Goal: Task Accomplishment & Management: Use online tool/utility

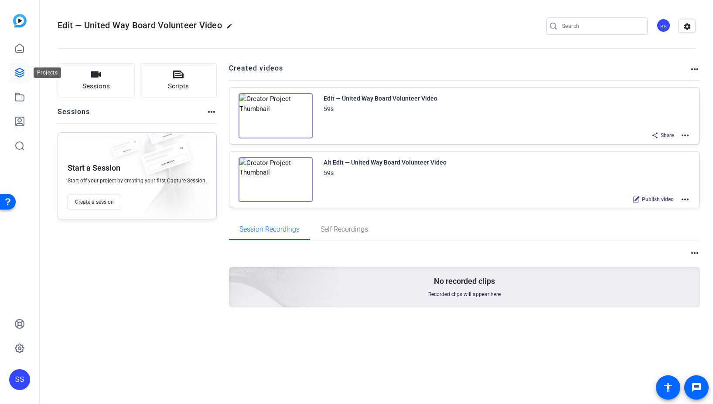
click at [24, 71] on icon at bounding box center [19, 73] width 10 height 10
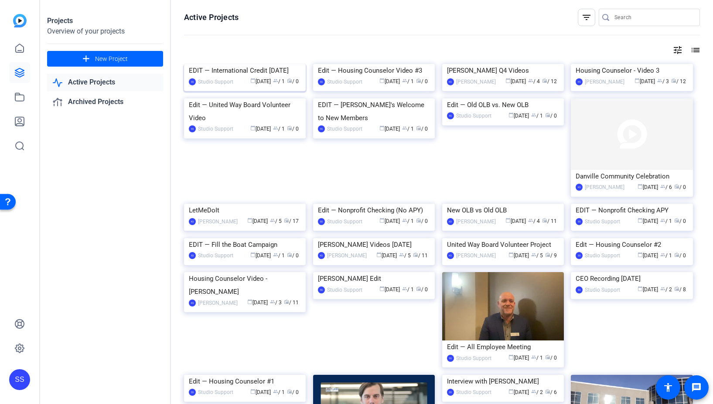
click at [246, 64] on img at bounding box center [245, 64] width 122 height 0
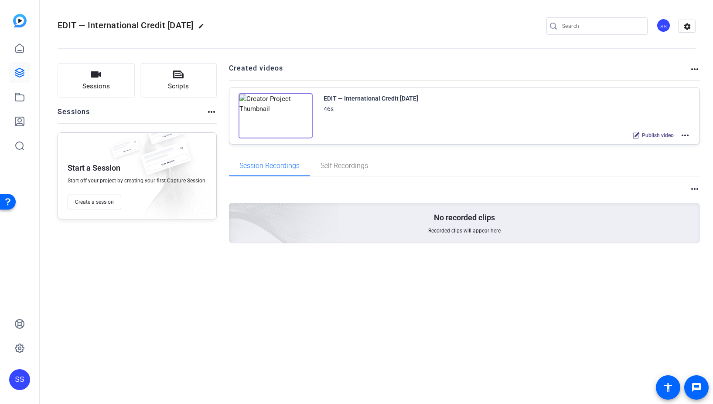
click at [662, 25] on div "SS" at bounding box center [663, 25] width 14 height 14
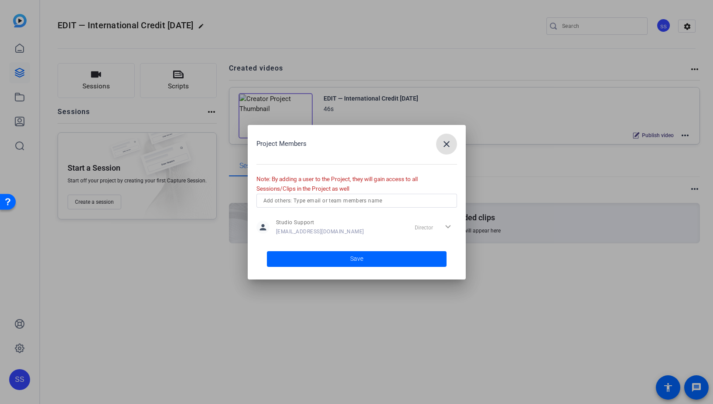
click at [444, 143] on mat-icon "close" at bounding box center [446, 144] width 10 height 10
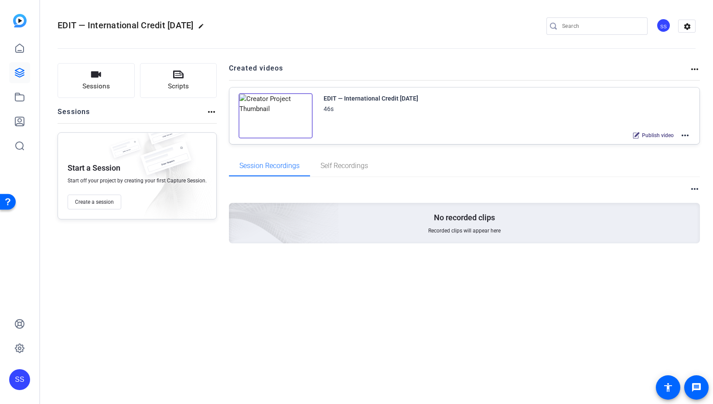
click at [23, 381] on div "SS" at bounding box center [19, 380] width 21 height 21
click at [114, 365] on mat-icon "logout" at bounding box center [115, 367] width 10 height 10
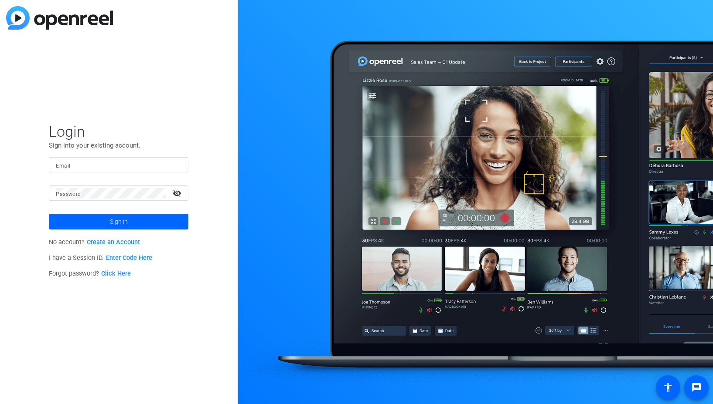
click at [155, 163] on input "Email" at bounding box center [119, 165] width 126 height 10
click at [178, 165] on div at bounding box center [176, 165] width 10 height 10
type input "studiosupport+2@openreel.com"
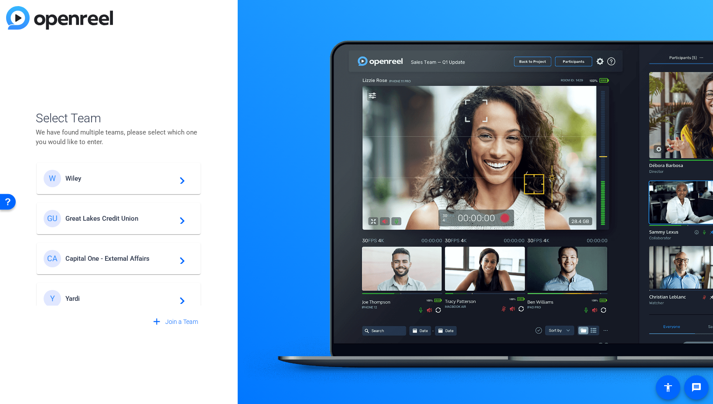
click at [118, 220] on span "Great Lakes Credit Union" at bounding box center [119, 219] width 109 height 8
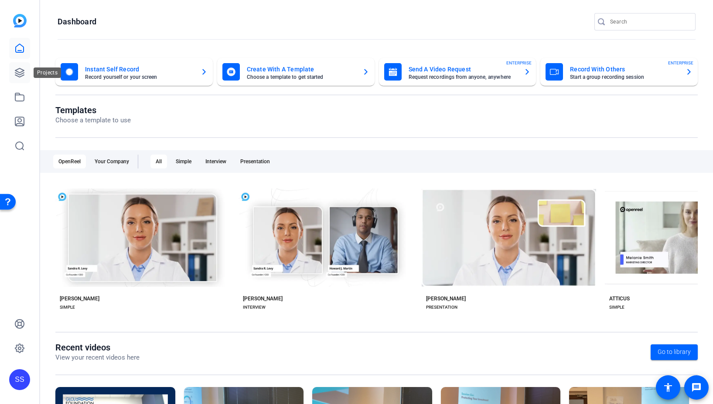
click at [20, 74] on icon at bounding box center [19, 73] width 10 height 10
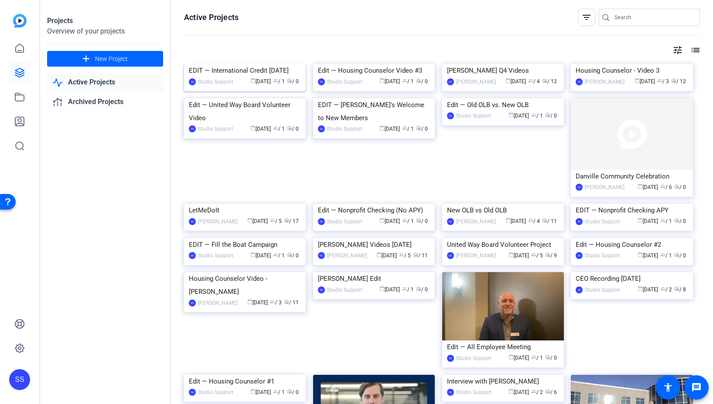
click at [243, 64] on img at bounding box center [245, 64] width 122 height 0
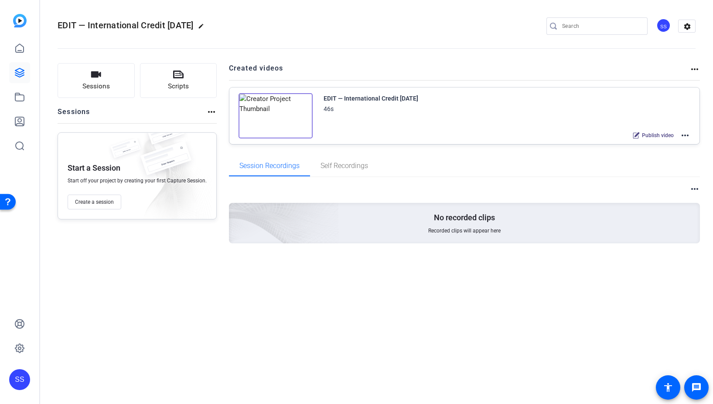
click at [679, 136] on mat-icon "more_horiz" at bounding box center [684, 135] width 10 height 10
click at [671, 144] on span "Edit in Creator" at bounding box center [652, 146] width 61 height 10
click at [17, 379] on div "SS" at bounding box center [19, 380] width 21 height 21
click at [115, 370] on mat-icon "logout" at bounding box center [115, 367] width 10 height 10
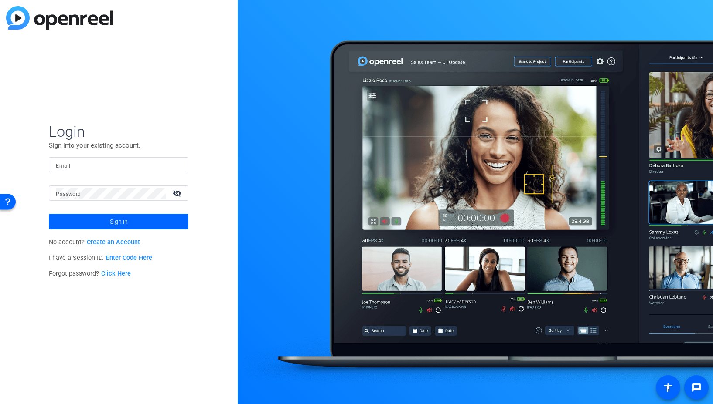
click at [105, 159] on div at bounding box center [119, 164] width 126 height 15
click at [181, 169] on div at bounding box center [176, 165] width 10 height 10
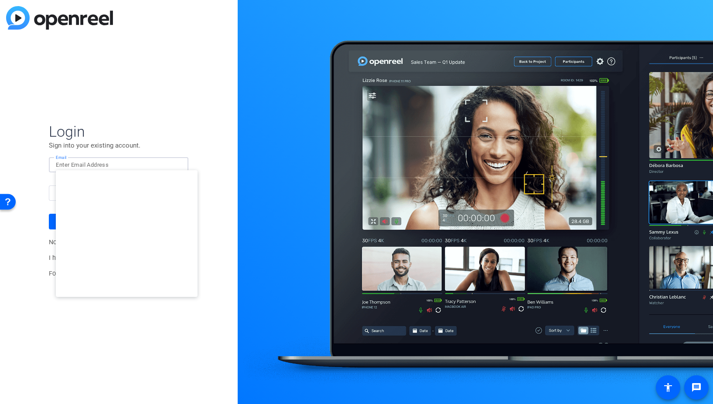
type input "studiosupport+3@openreel.com"
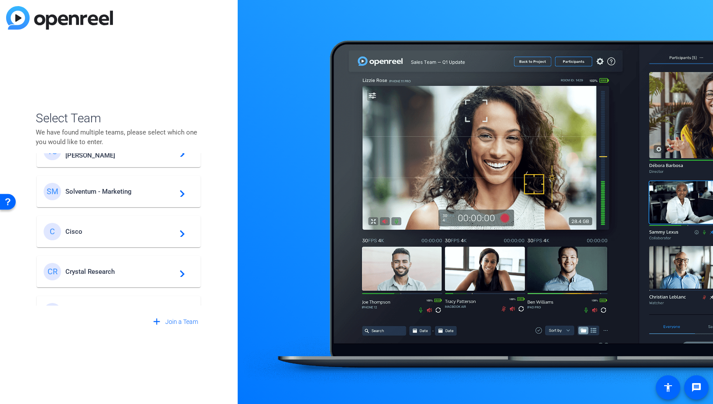
scroll to position [306, 0]
click at [122, 193] on span "Solventum - Marketing" at bounding box center [119, 194] width 109 height 8
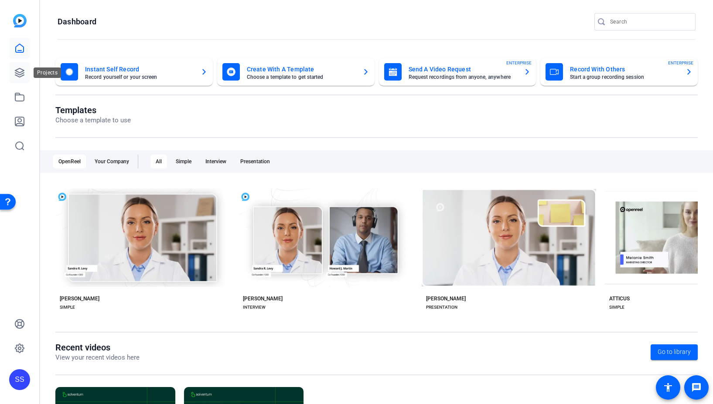
click at [24, 73] on icon at bounding box center [19, 72] width 9 height 9
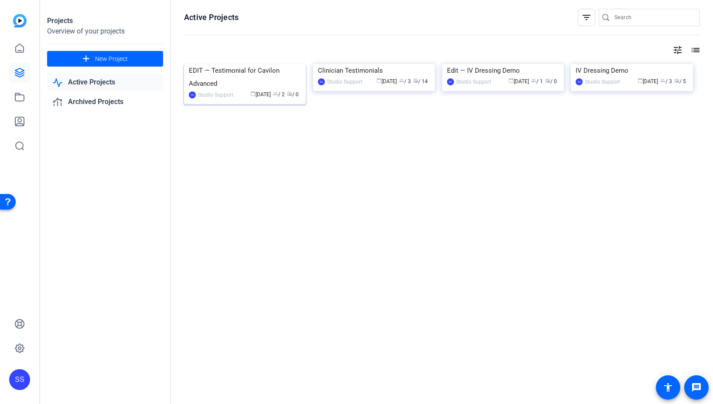
click at [257, 64] on img at bounding box center [245, 64] width 122 height 0
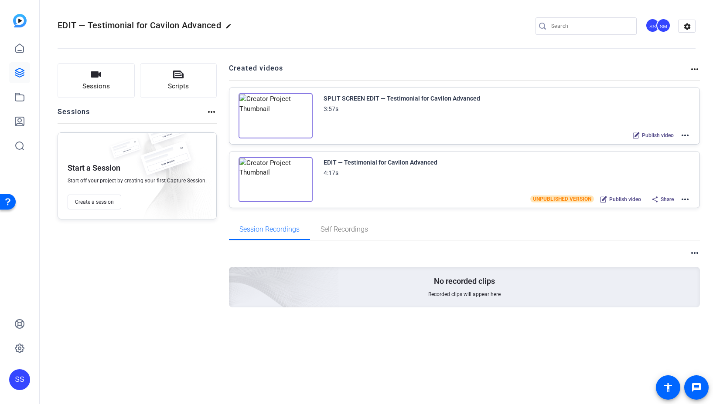
click at [687, 139] on mat-icon "more_horiz" at bounding box center [684, 135] width 10 height 10
click at [672, 146] on span "Edit in Creator" at bounding box center [652, 146] width 61 height 10
click at [15, 382] on div "SS" at bounding box center [19, 380] width 21 height 21
click at [120, 368] on mat-icon "logout" at bounding box center [115, 367] width 10 height 10
